Goal: Task Accomplishment & Management: Manage account settings

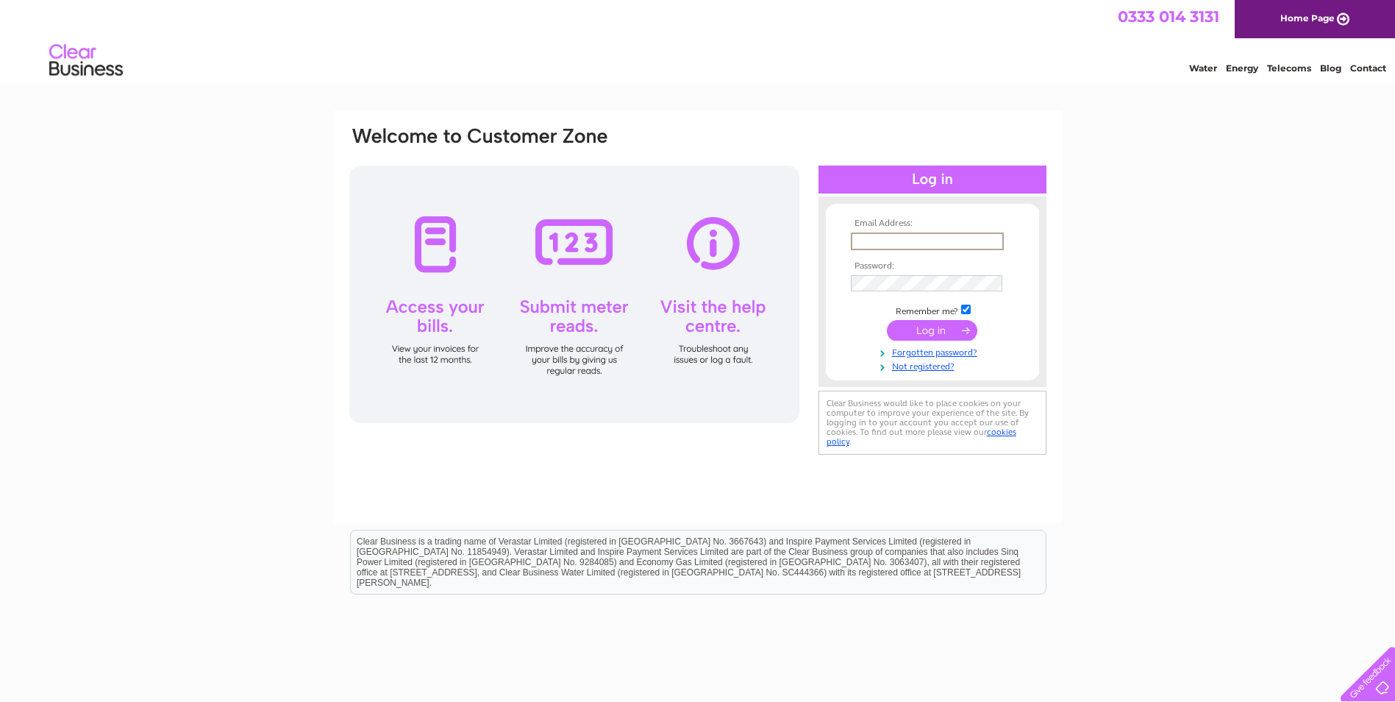
drag, startPoint x: 0, startPoint y: 0, endPoint x: 889, endPoint y: 243, distance: 921.1
click at [889, 241] on input "text" at bounding box center [927, 241] width 153 height 18
type input "graciepotter1996@gmail.com"
click at [887, 320] on input "submit" at bounding box center [932, 330] width 90 height 21
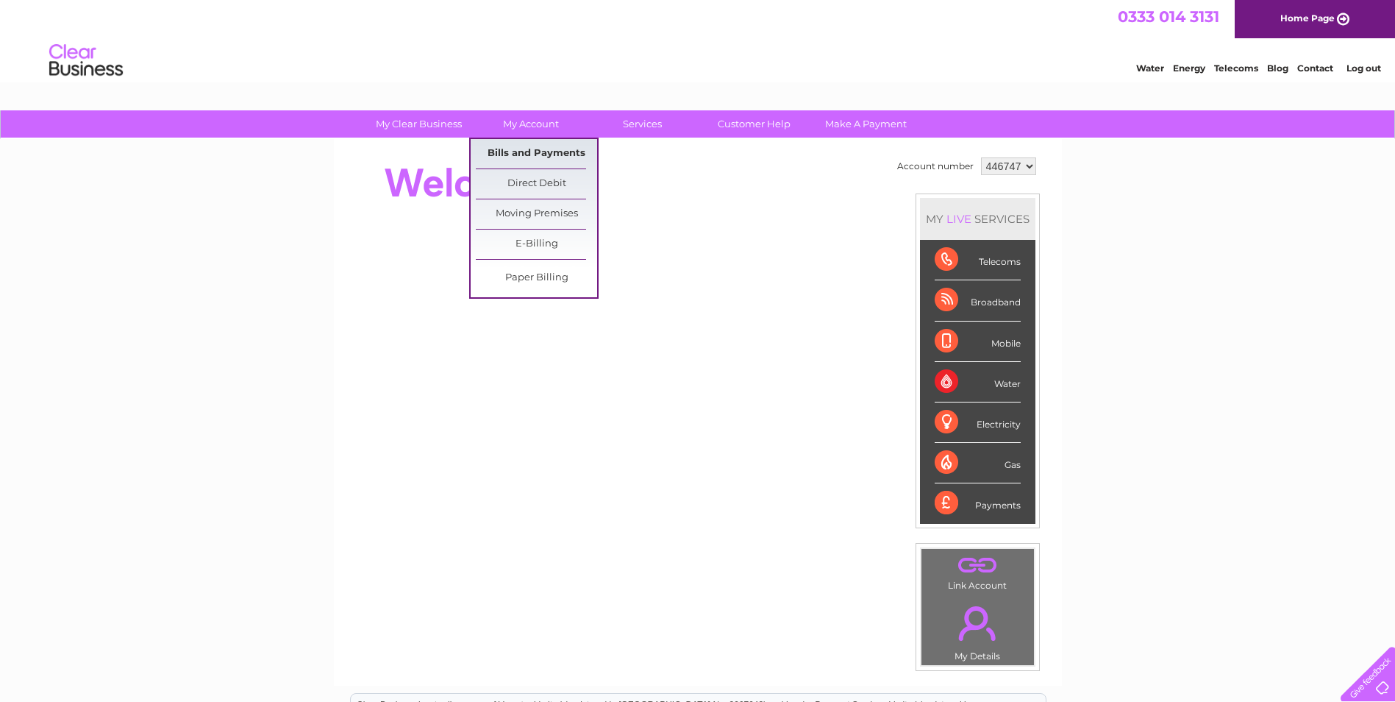
click at [537, 154] on link "Bills and Payments" at bounding box center [536, 153] width 121 height 29
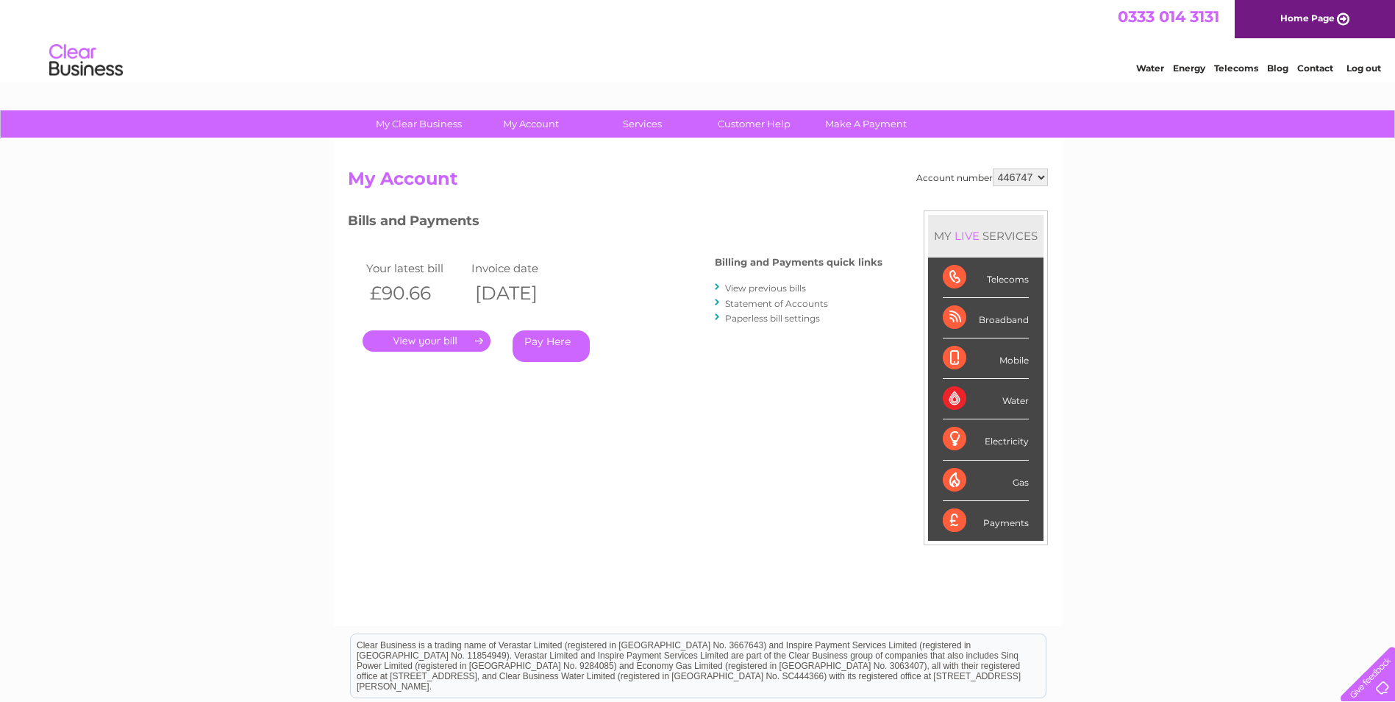
click at [449, 339] on link "." at bounding box center [427, 340] width 128 height 21
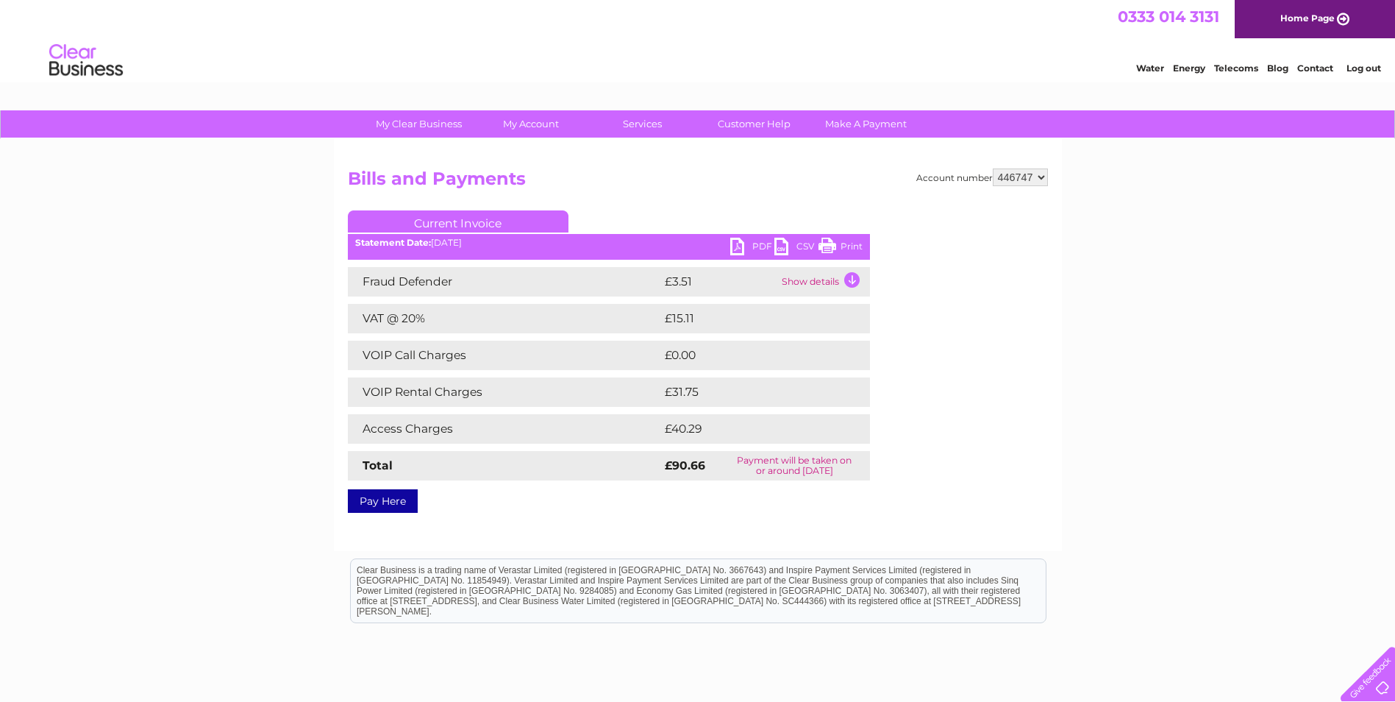
click at [842, 241] on link "Print" at bounding box center [841, 248] width 44 height 21
click at [749, 243] on link "PDF" at bounding box center [752, 248] width 44 height 21
